Goal: Task Accomplishment & Management: Complete application form

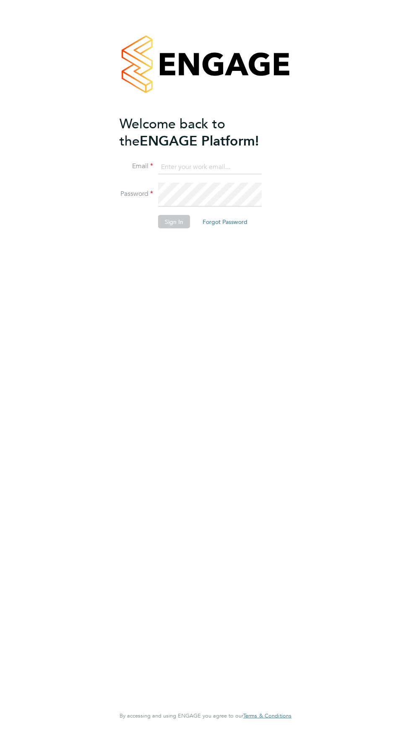
click at [158, 174] on input at bounding box center [210, 166] width 104 height 15
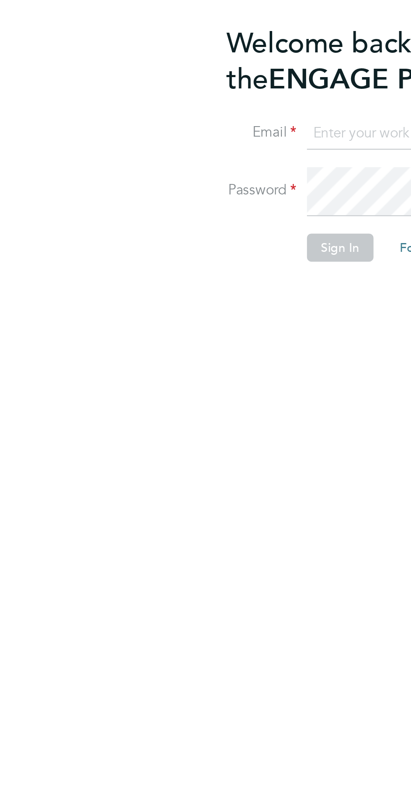
click at [158, 174] on input at bounding box center [210, 166] width 104 height 15
type input "[EMAIL_ADDRESS][DOMAIN_NAME]"
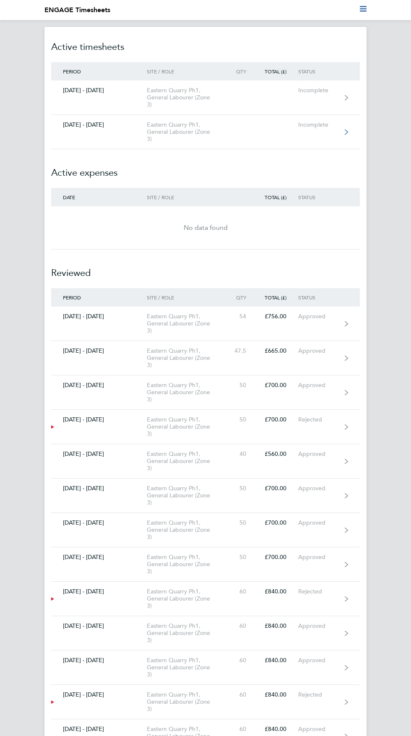
click at [214, 143] on div "Eastern Quarry Ph1, General Labourer (Zone 3)" at bounding box center [187, 131] width 80 height 21
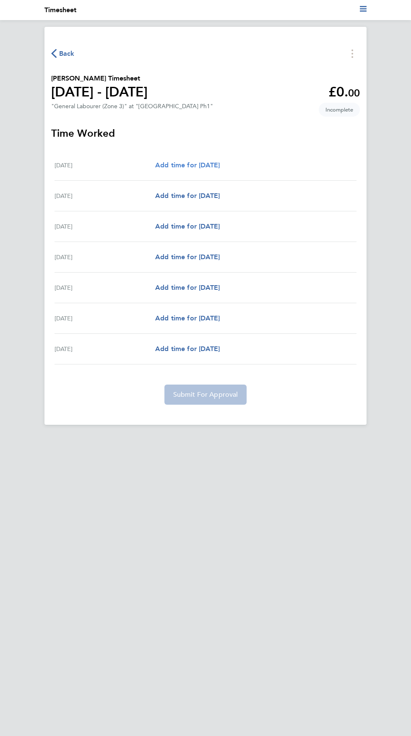
click at [220, 169] on span "Add time for [DATE]" at bounding box center [187, 165] width 65 height 8
select select "30"
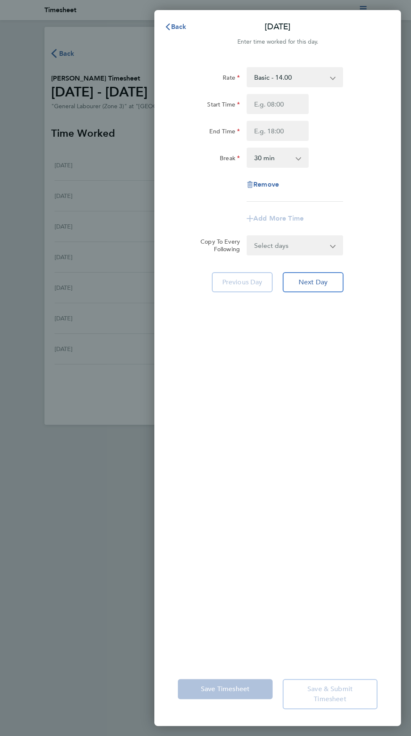
click at [296, 228] on app-timesheet-line-form-group "Rate Basic - 14.00 Start Time End Time Break 0 min 15 min 30 min 45 min 60 min …" at bounding box center [278, 147] width 200 height 161
click at [257, 254] on select "Select days Day Weekday (Mon-Fri) Weekend (Sat-Sun) [DATE] [DATE] [DATE] [DATE]…" at bounding box center [290, 245] width 86 height 18
select select "WEEKDAY"
select select "[DATE]"
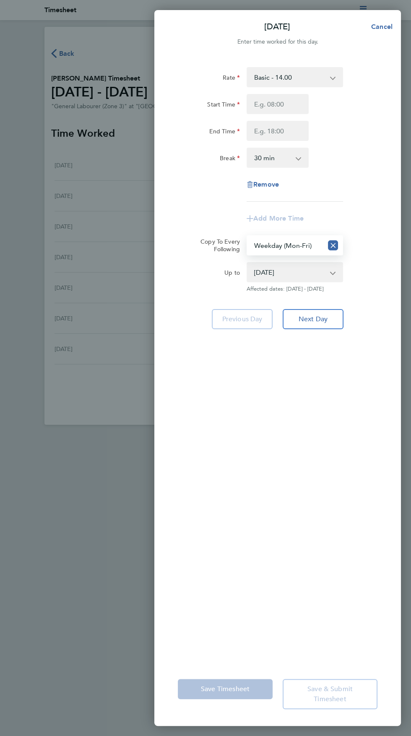
click at [223, 111] on label "Start Time" at bounding box center [223, 106] width 33 height 10
click at [247, 114] on input "Start Time" at bounding box center [278, 104] width 62 height 20
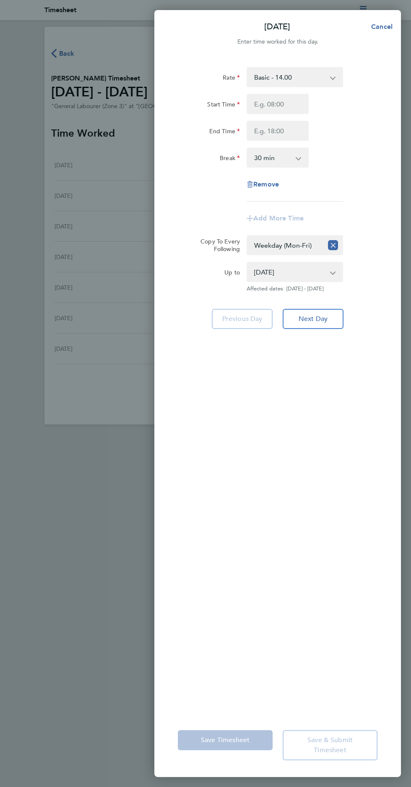
type input "07:00"
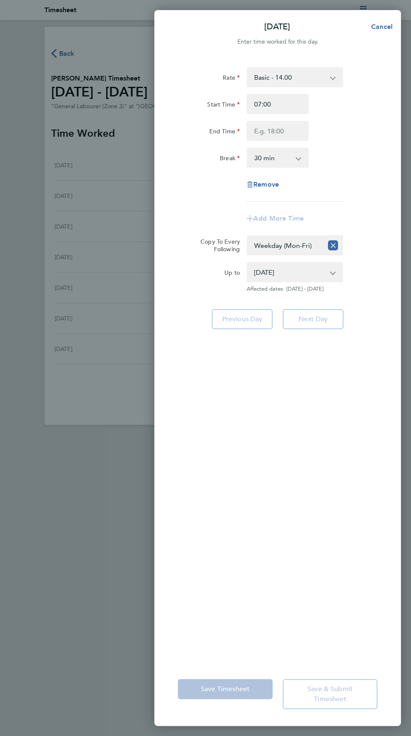
click at [209, 138] on label "End Time" at bounding box center [224, 132] width 31 height 10
click at [247, 141] on input "End Time" at bounding box center [278, 131] width 62 height 20
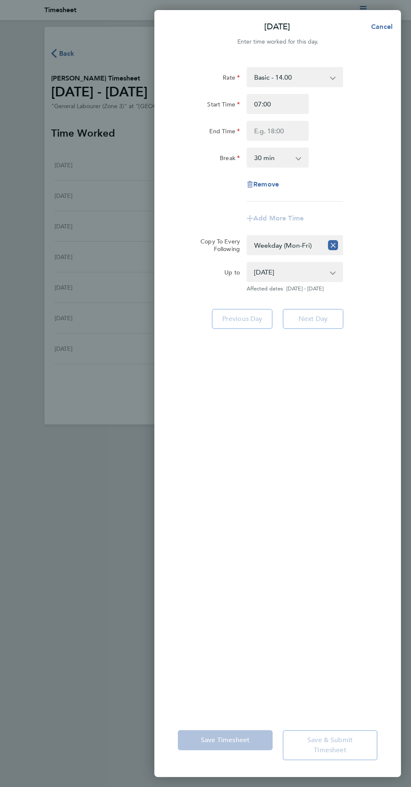
type input "17:00"
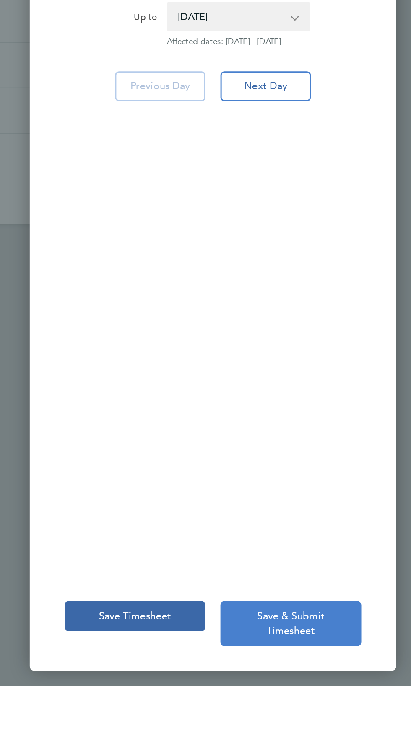
click at [337, 703] on span "Save & Submit Timesheet" at bounding box center [329, 694] width 45 height 18
